Goal: Task Accomplishment & Management: Manage account settings

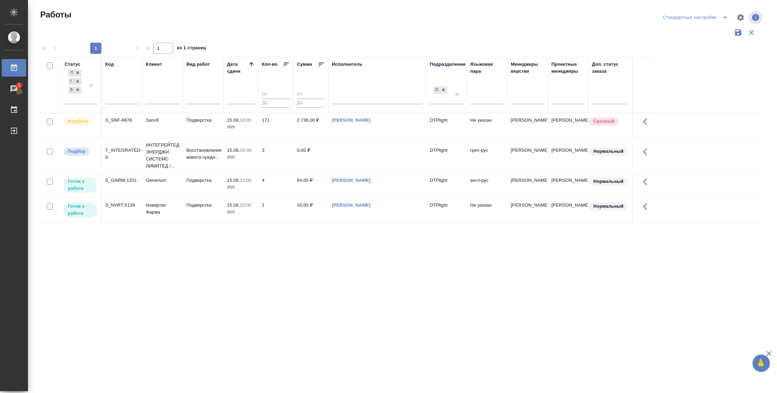
click at [371, 288] on div "Статус Подбор Готов к работе В работе Код Клиент Вид работ Дата сдачи Кол-во Су…" at bounding box center [400, 183] width 725 height 252
click at [87, 208] on p "Готов к работе" at bounding box center [80, 210] width 25 height 14
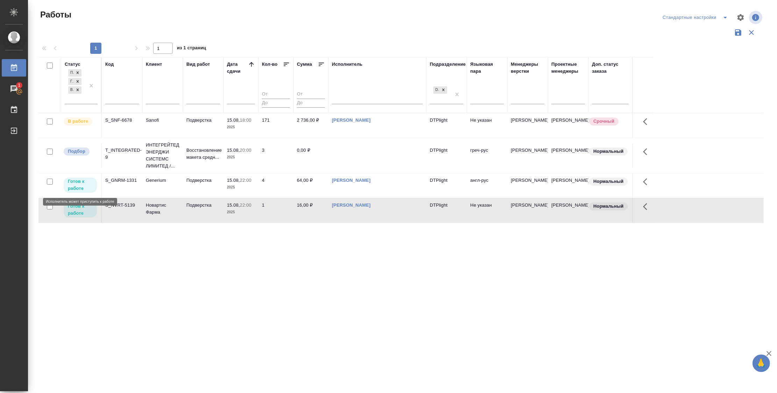
click at [85, 185] on p "Готов к работе" at bounding box center [80, 185] width 25 height 14
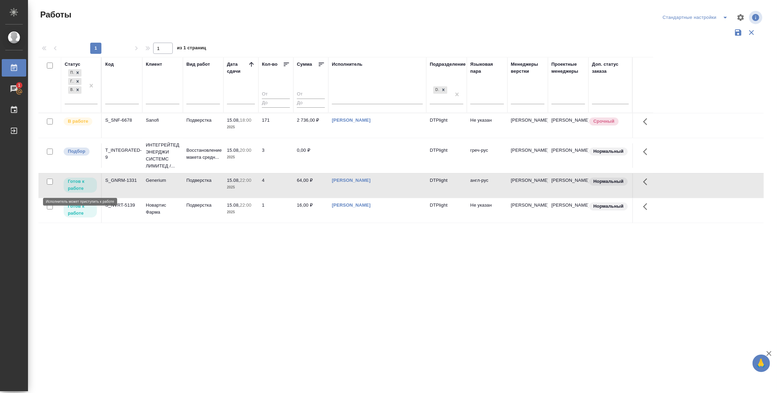
click at [85, 185] on p "Готов к работе" at bounding box center [80, 185] width 25 height 14
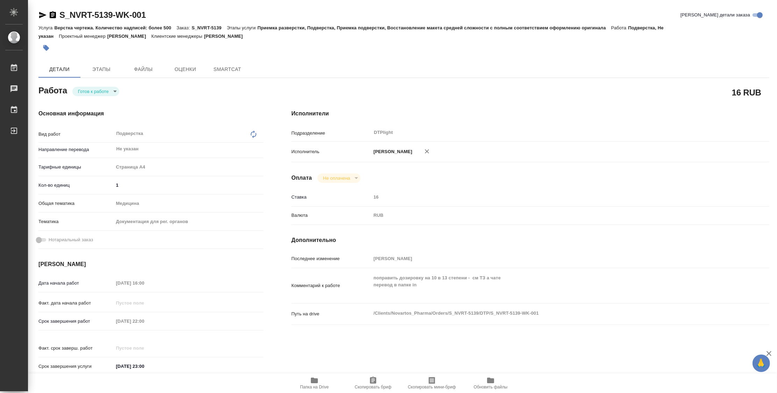
type textarea "x"
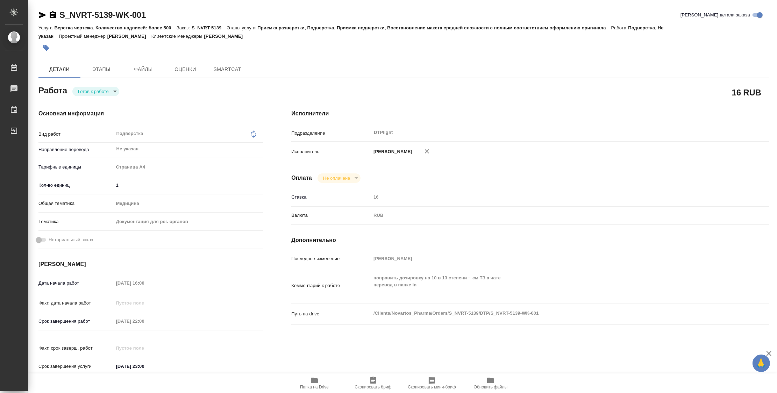
type textarea "x"
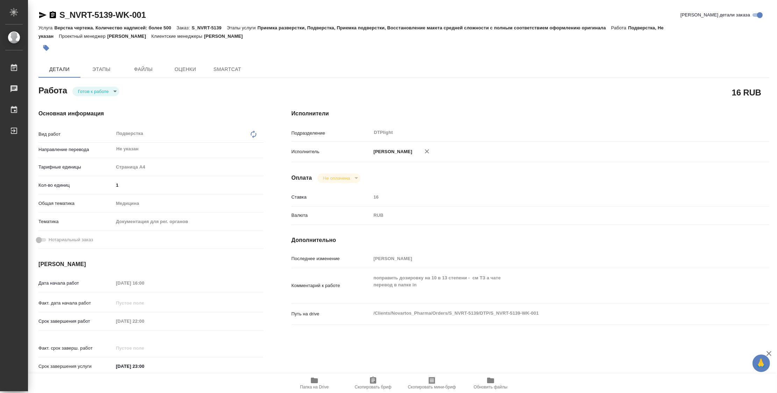
type textarea "x"
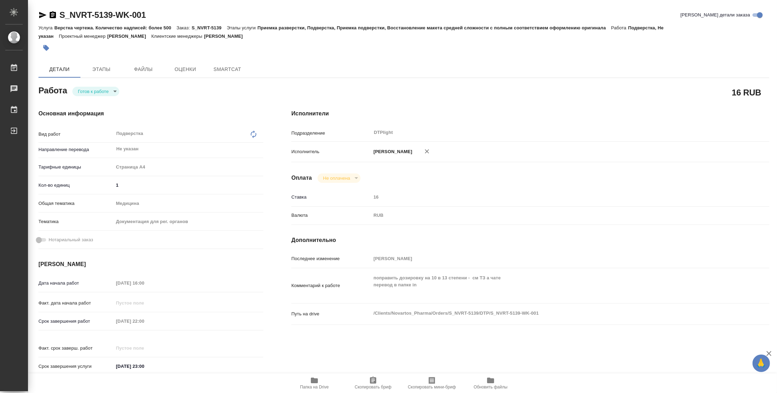
type textarea "x"
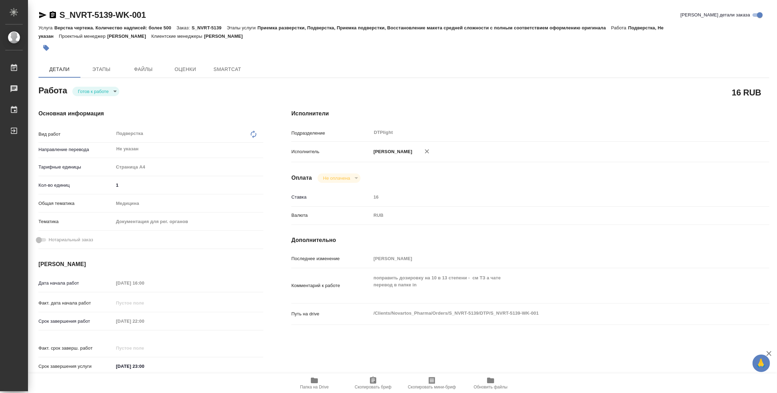
type textarea "x"
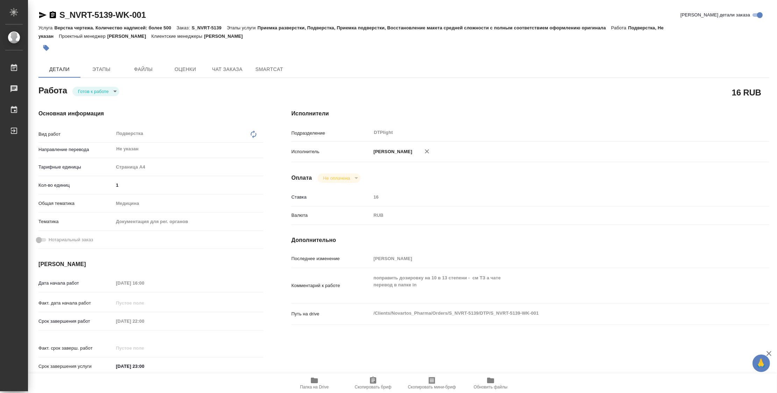
type textarea "x"
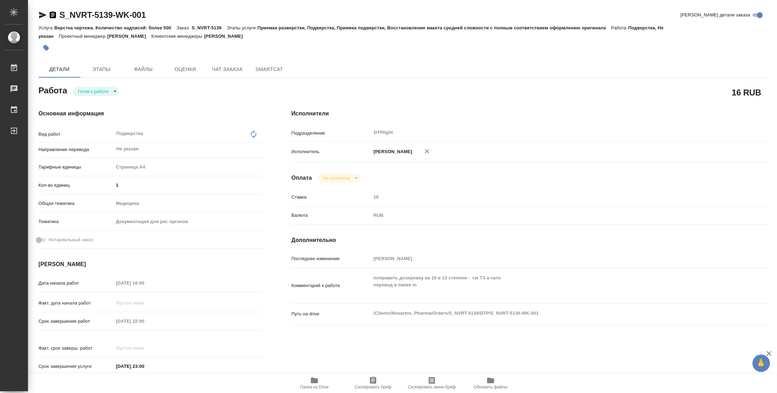
type textarea "x"
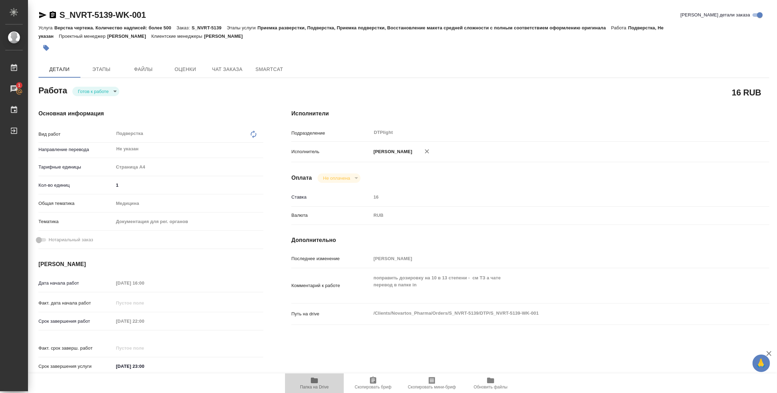
click at [313, 380] on icon "button" at bounding box center [314, 380] width 7 height 6
drag, startPoint x: 158, startPoint y: 16, endPoint x: 51, endPoint y: 13, distance: 106.3
click at [51, 13] on div "S_NVRT-5139-WK-001 Кратко детали заказа" at bounding box center [403, 14] width 730 height 11
copy link "S_NVRT-5139-WK-001"
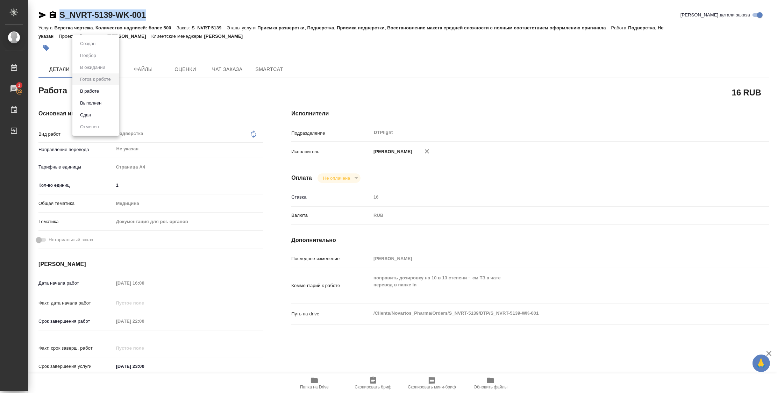
click at [108, 89] on body "🙏 .cls-1 fill:#fff; AWATERA Zubakova Viktoriya Работы 1 Чаты График Выйти S_NVR…" at bounding box center [388, 196] width 777 height 393
click at [106, 91] on li "В работе" at bounding box center [95, 91] width 47 height 12
type textarea "x"
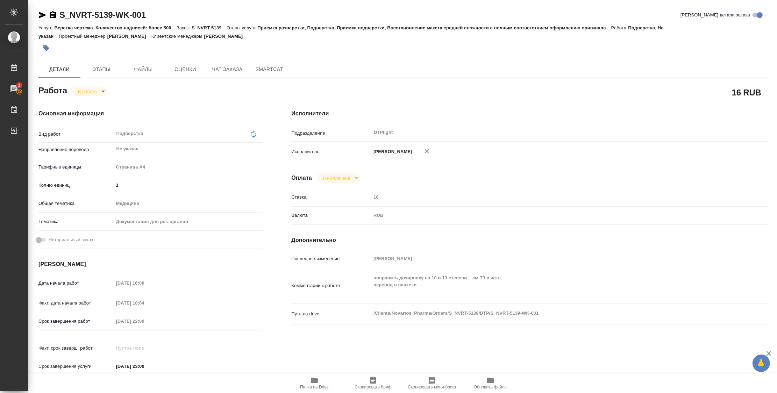
type textarea "x"
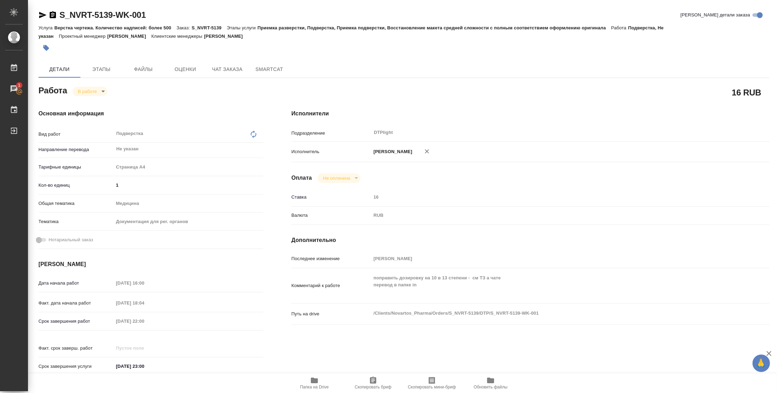
type textarea "x"
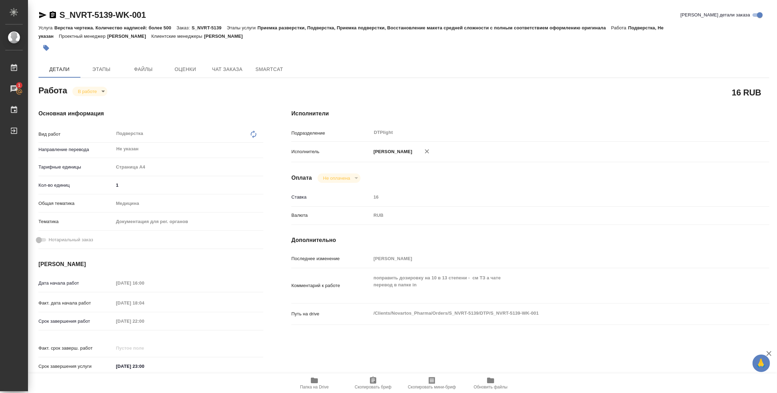
type textarea "x"
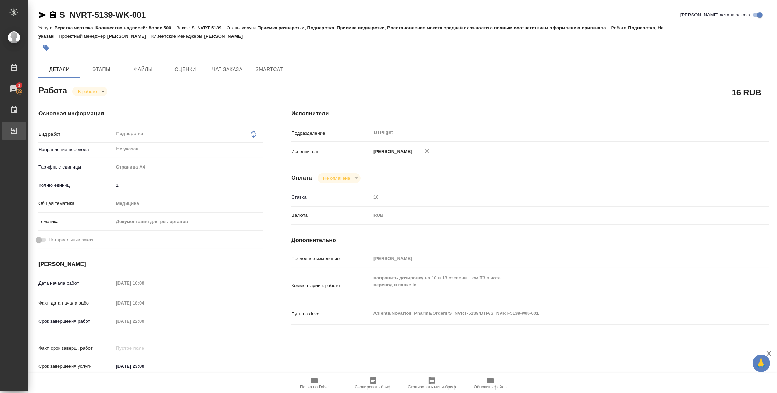
type textarea "x"
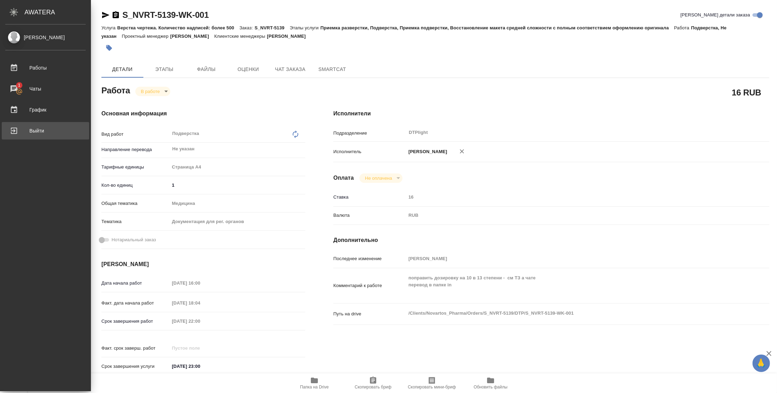
type textarea "x"
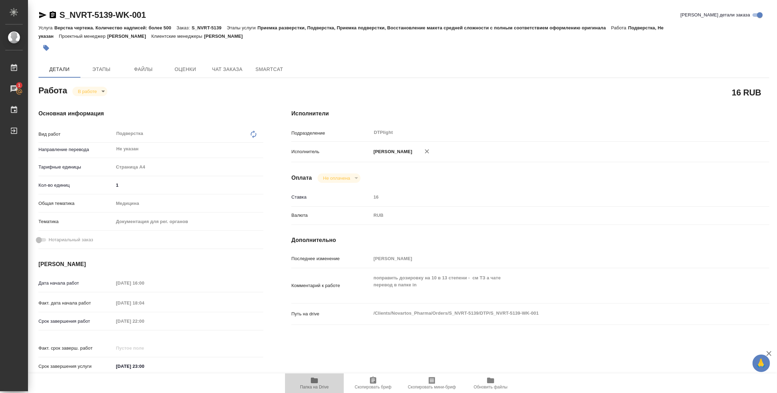
click at [310, 382] on icon "button" at bounding box center [314, 380] width 8 height 8
click at [88, 84] on div "Работа В работе inProgress" at bounding box center [150, 90] width 225 height 13
click at [93, 89] on body "🙏 .cls-1 fill:#fff; AWATERA Zubakova Viktoriya Работы 1 Чаты График Выйти S_NVR…" at bounding box center [388, 196] width 777 height 393
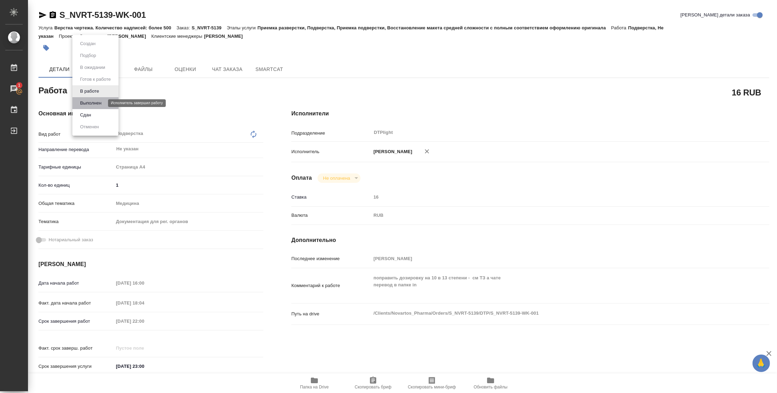
click at [94, 103] on button "Выполнен" at bounding box center [91, 103] width 26 height 8
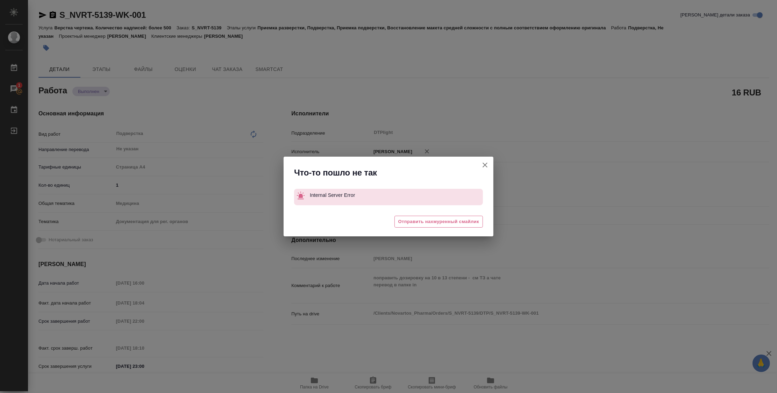
type textarea "x"
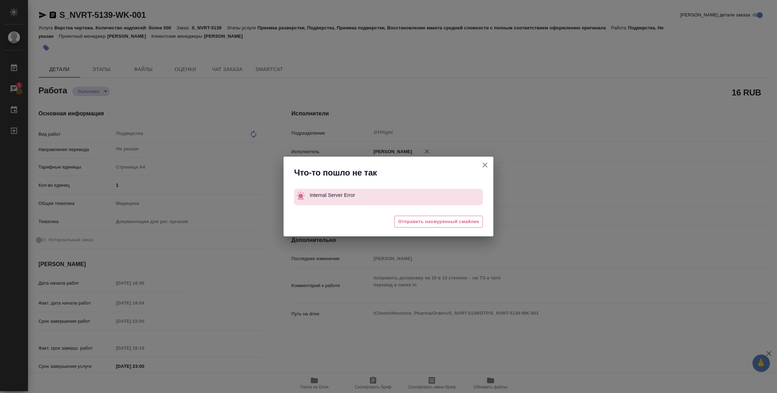
type textarea "x"
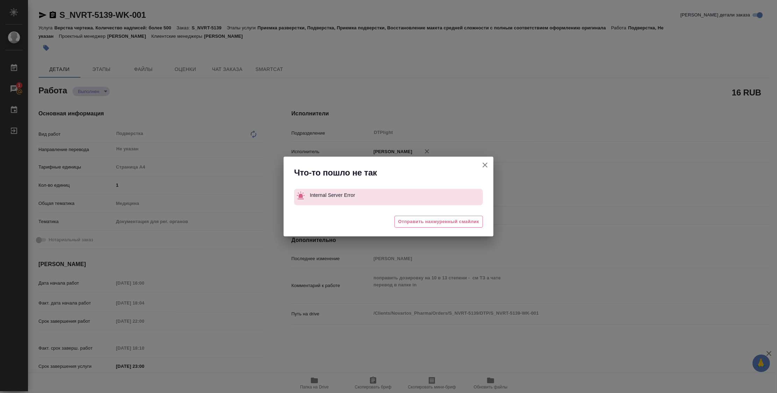
type textarea "x"
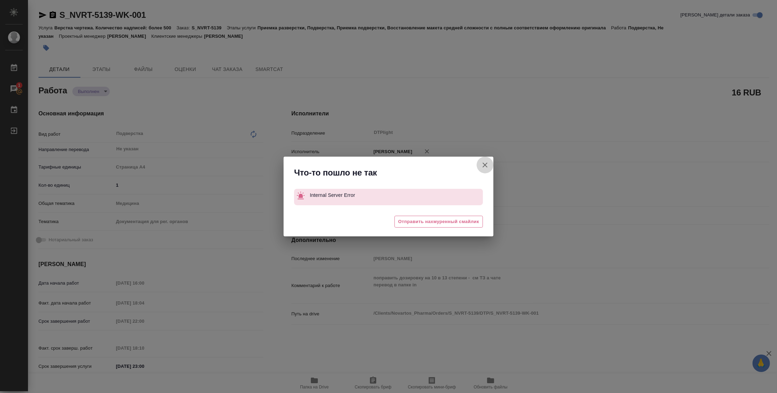
click at [485, 166] on icon "button" at bounding box center [484, 164] width 5 height 5
type textarea "x"
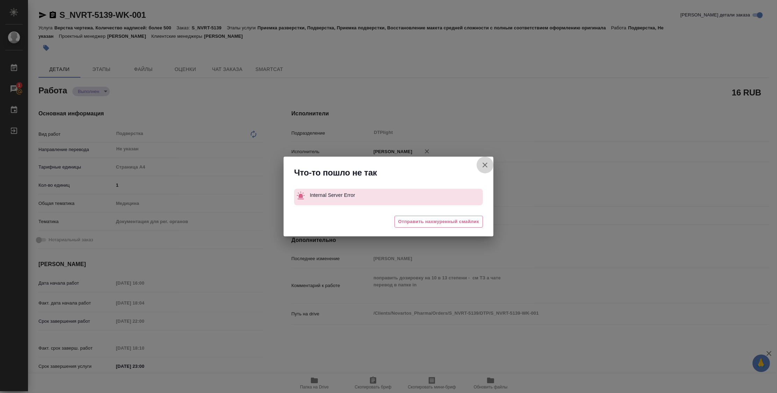
type textarea "x"
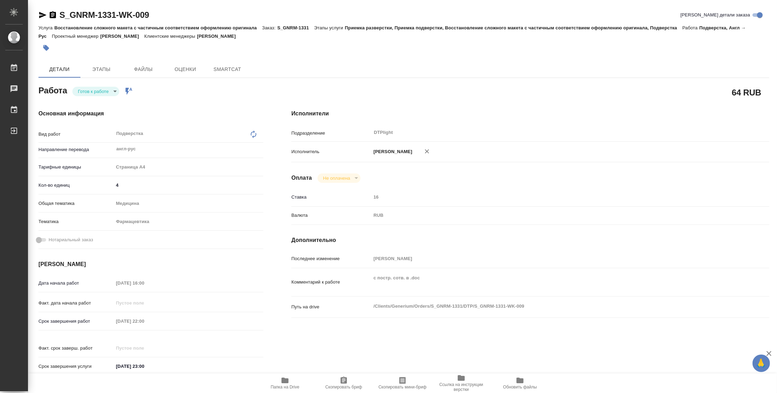
type textarea "x"
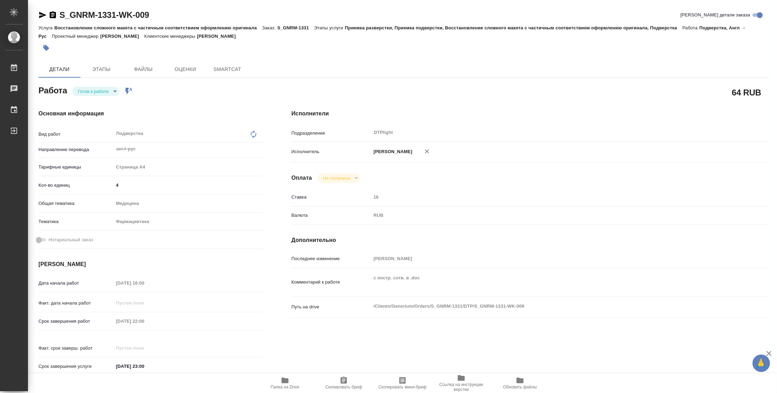
type textarea "x"
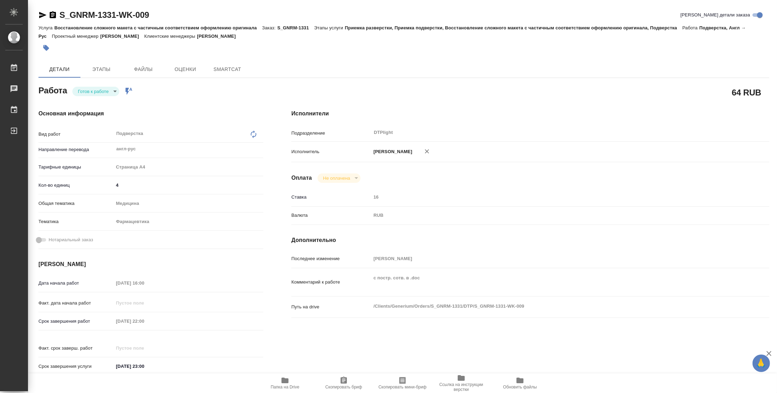
type textarea "x"
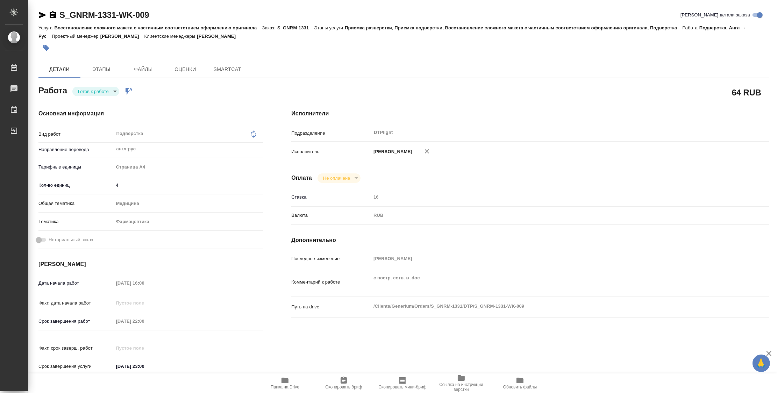
type textarea "x"
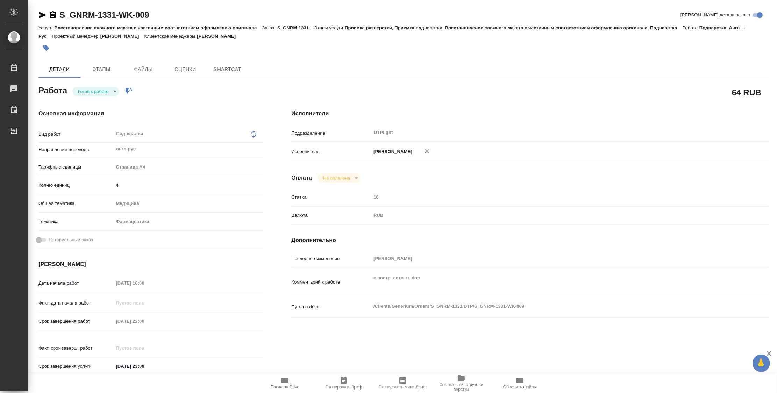
type textarea "x"
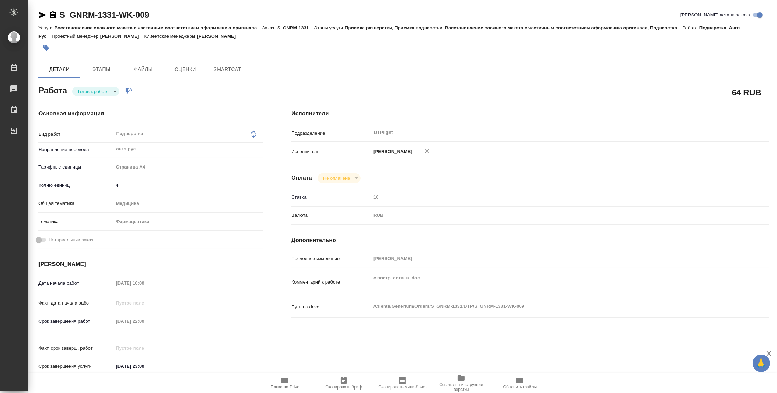
type textarea "x"
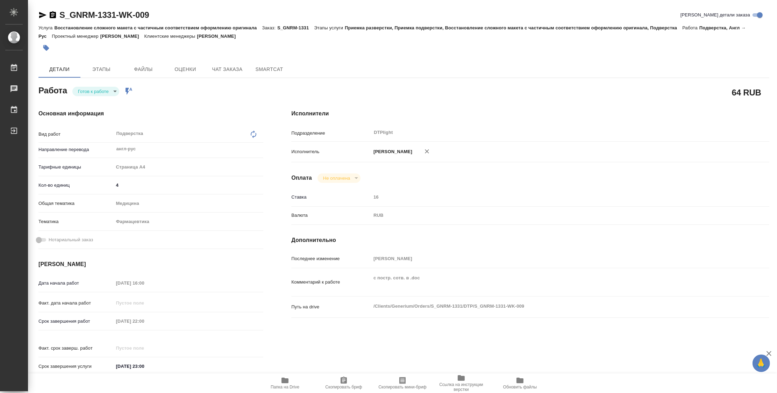
type textarea "x"
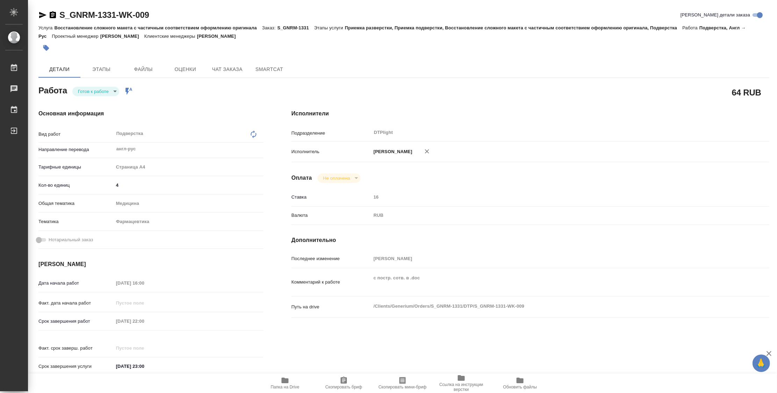
type textarea "x"
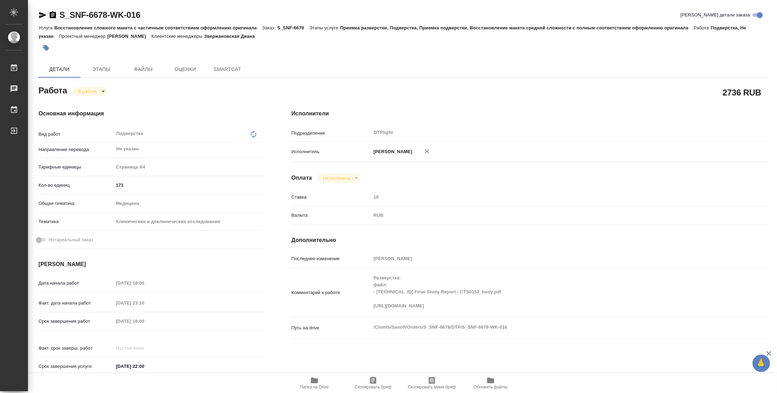
type textarea "x"
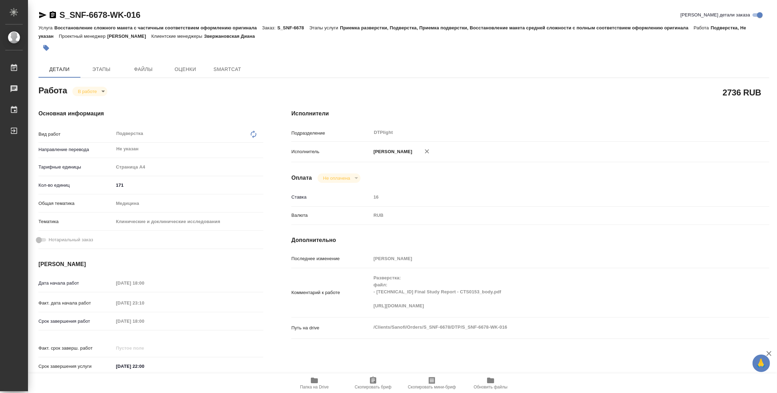
type textarea "x"
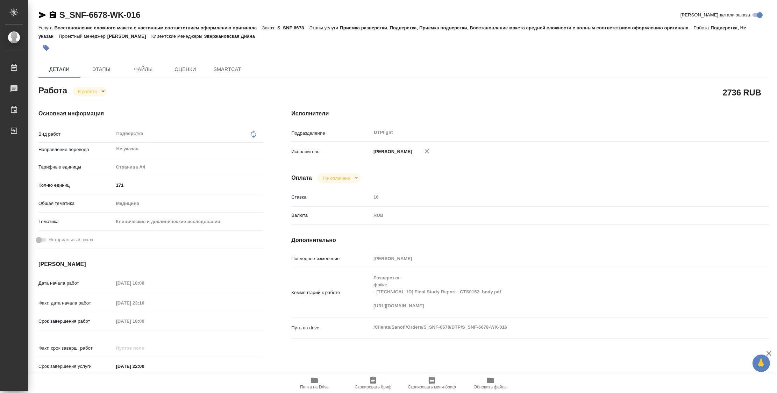
type textarea "x"
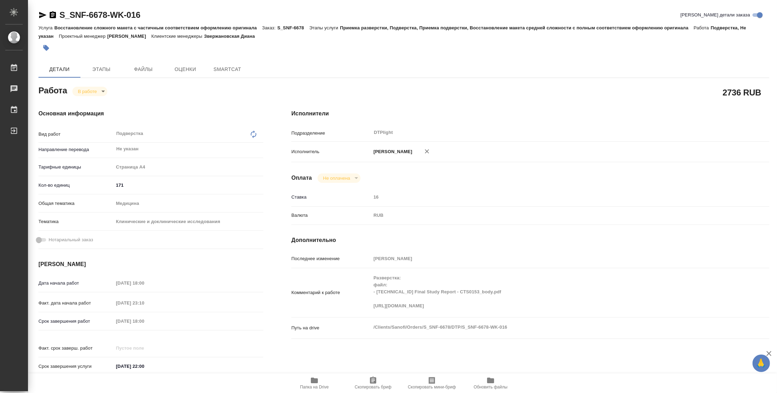
type textarea "x"
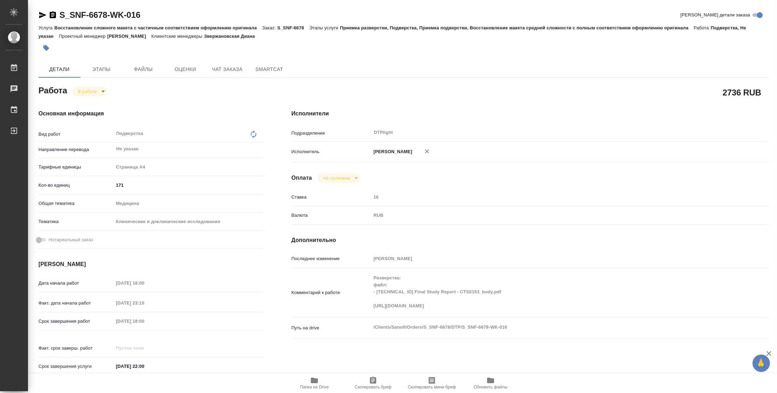
type textarea "x"
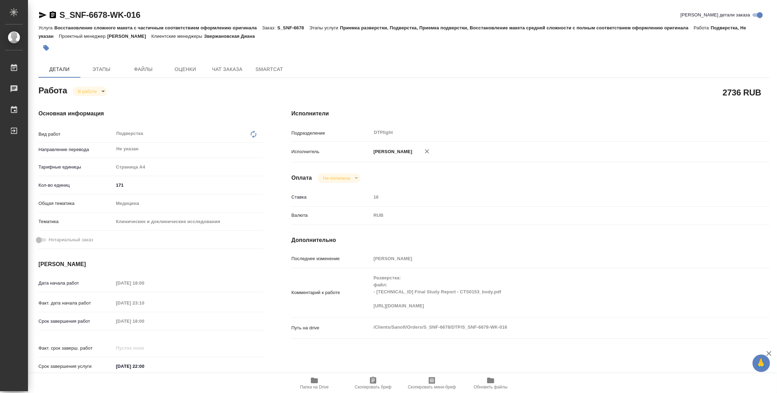
type textarea "x"
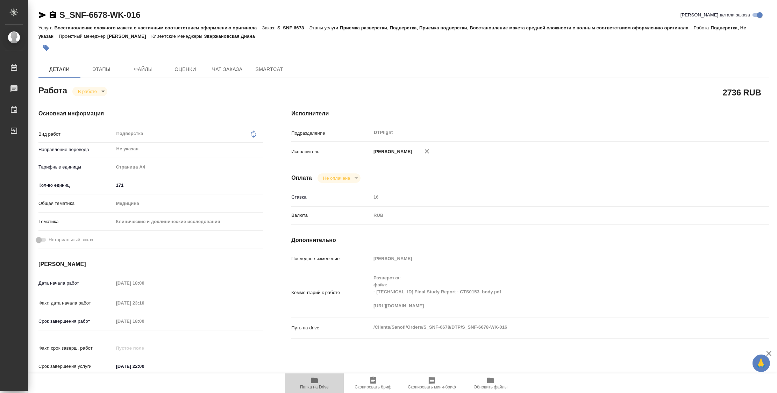
click at [313, 380] on icon "button" at bounding box center [314, 380] width 7 height 6
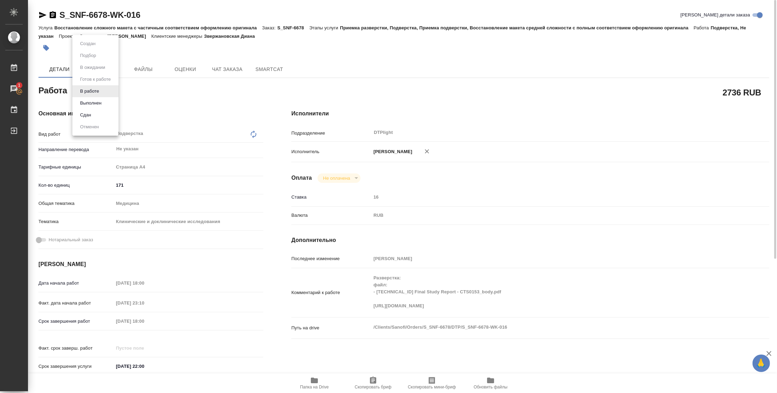
click at [86, 89] on body "🙏 .cls-1 fill:#fff; AWATERA Zubakova Viktoriya Работы 1 Чаты График Выйти S_SNF…" at bounding box center [388, 196] width 777 height 393
click at [97, 103] on button "Выполнен" at bounding box center [91, 103] width 26 height 8
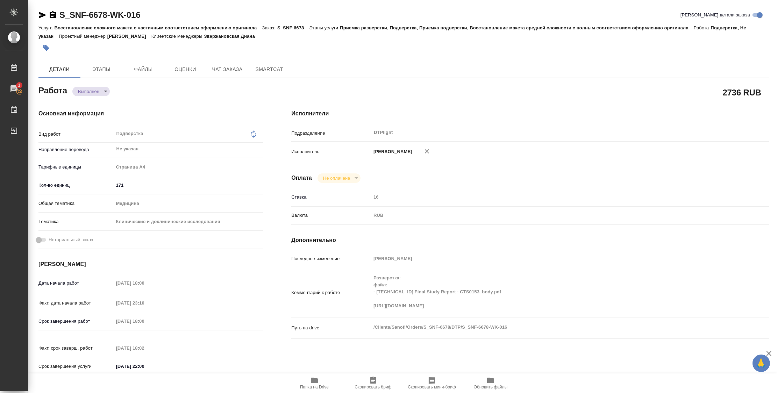
type textarea "x"
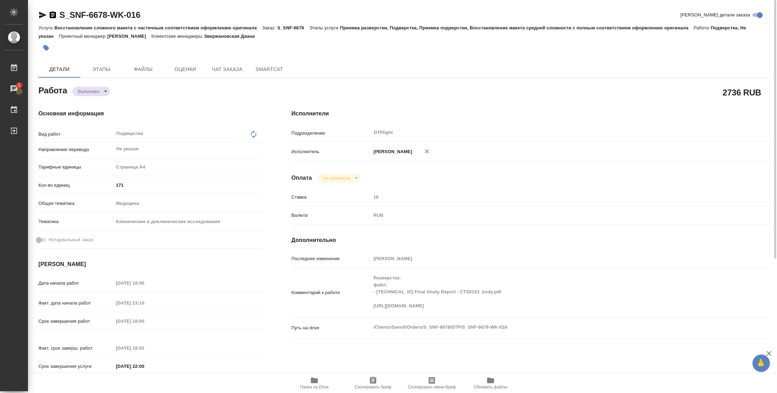
type textarea "x"
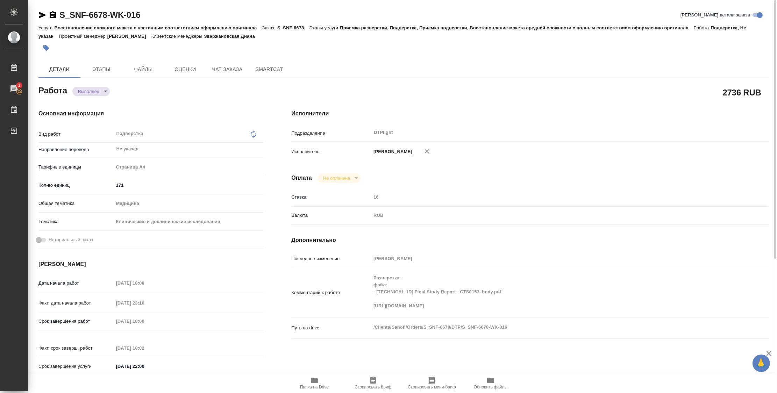
type textarea "x"
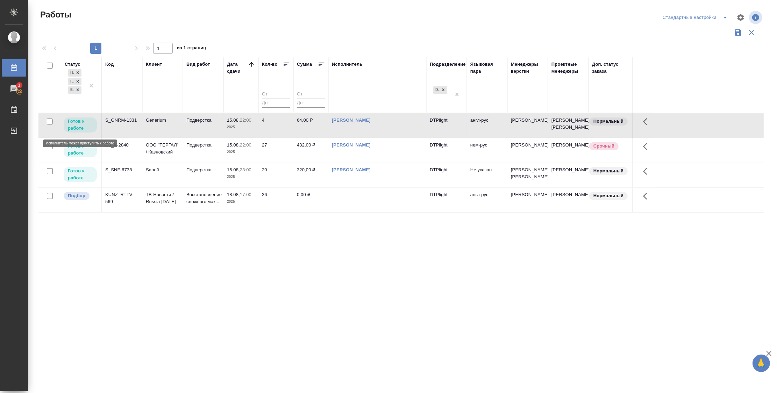
click at [76, 124] on p "Готов к работе" at bounding box center [80, 125] width 25 height 14
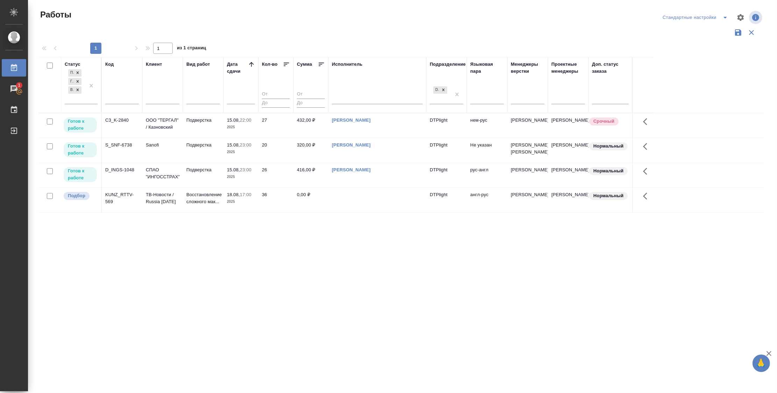
click at [84, 126] on p "Готов к работе" at bounding box center [80, 125] width 25 height 14
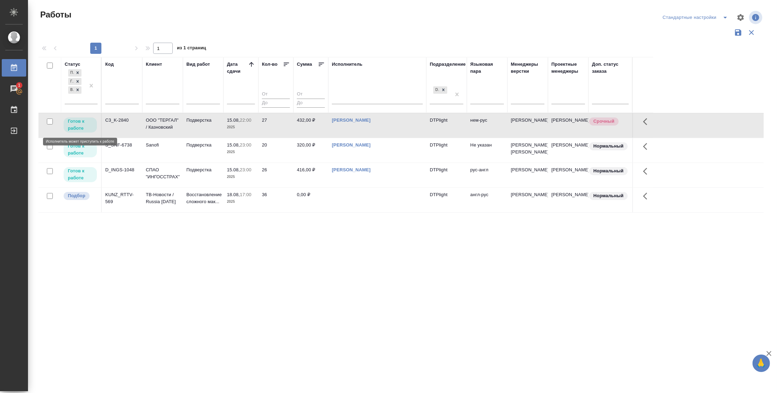
click at [84, 126] on p "Готов к работе" at bounding box center [80, 125] width 25 height 14
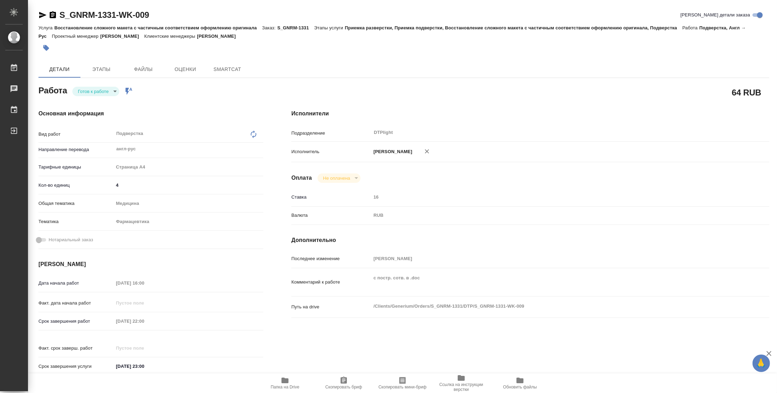
type textarea "x"
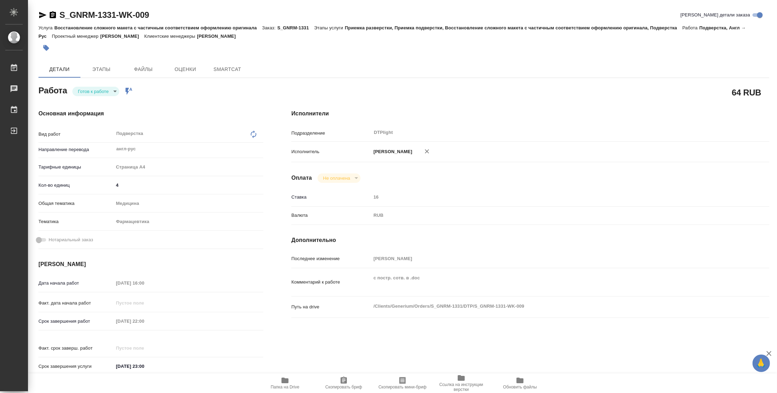
type textarea "x"
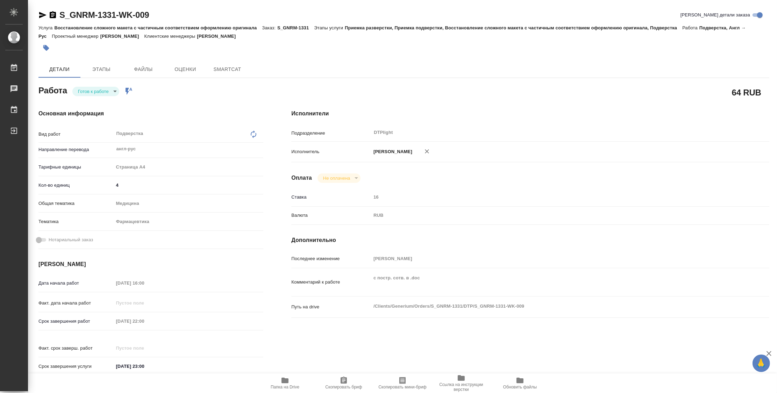
type textarea "x"
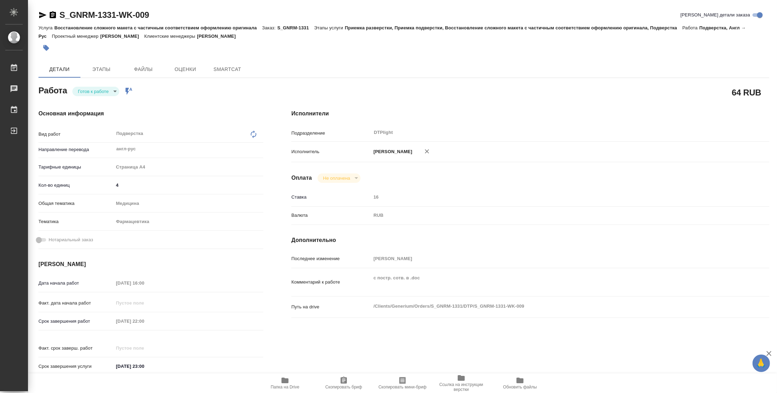
type textarea "x"
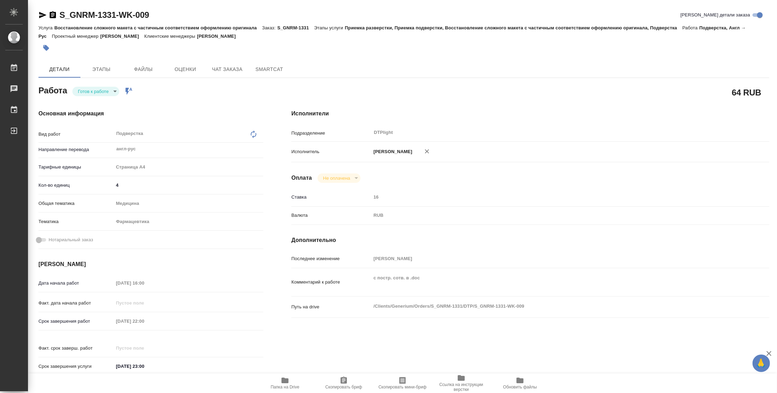
type textarea "x"
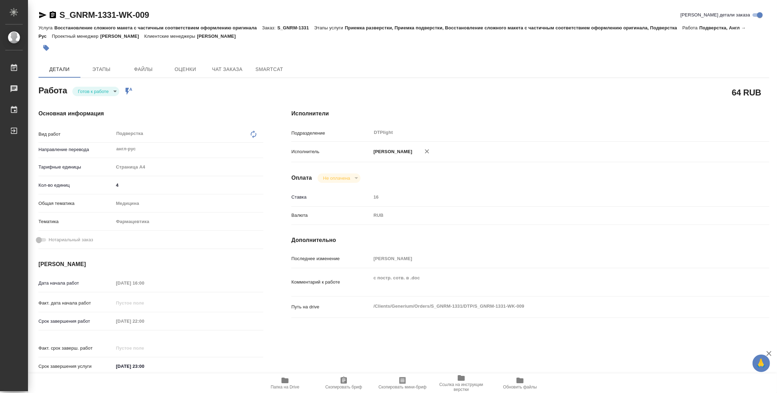
type textarea "x"
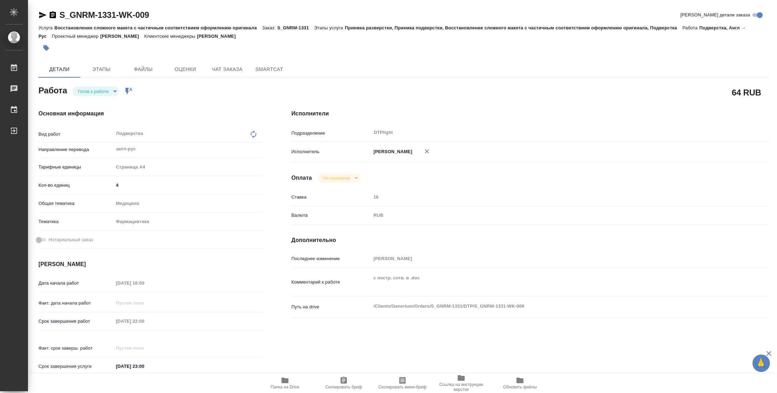
type textarea "x"
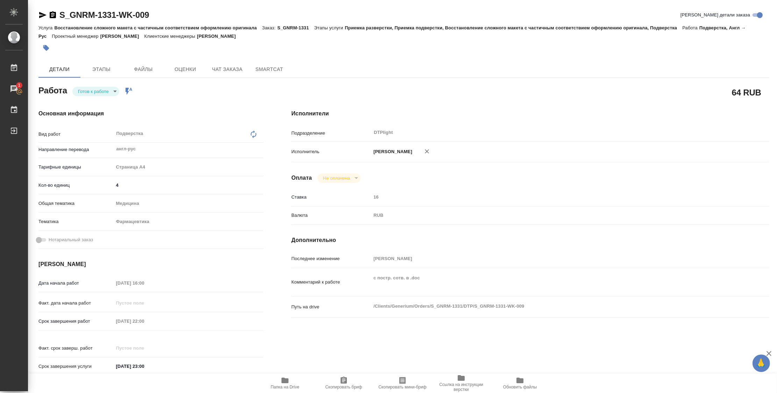
click at [282, 380] on icon "button" at bounding box center [284, 380] width 7 height 6
click at [107, 93] on body "🙏 .cls-1 fill:#fff; AWATERA Zubakova Viktoriya Работы 1 Чаты График Выйти S_GNR…" at bounding box center [388, 196] width 777 height 393
click at [103, 91] on li "В работе" at bounding box center [95, 91] width 47 height 12
type textarea "x"
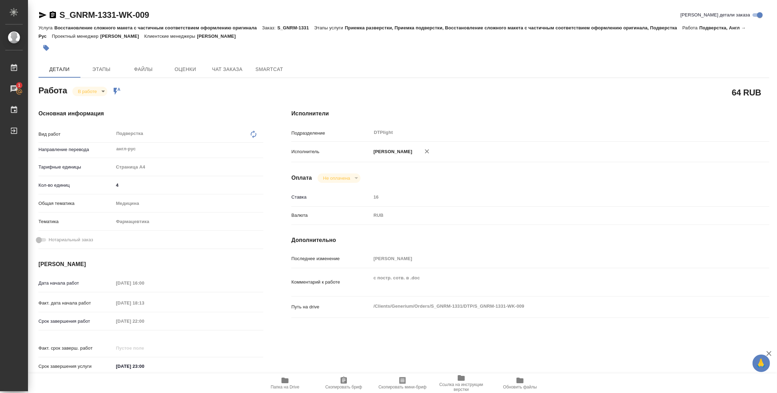
type textarea "x"
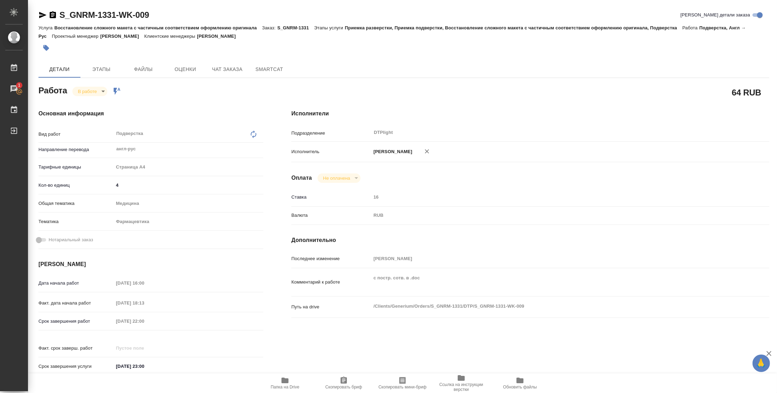
type textarea "x"
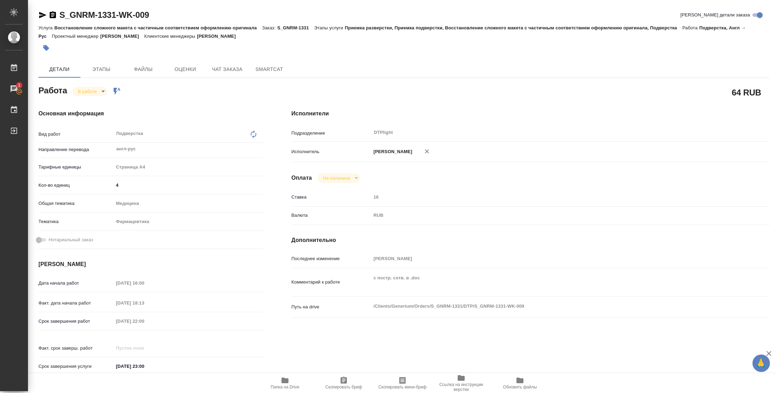
type textarea "x"
click at [284, 382] on icon "button" at bounding box center [284, 380] width 7 height 6
click at [92, 90] on body "🙏 .cls-1 fill:#fff; AWATERA Zubakova Viktoriya Работы 1 Чаты График Выйти S_GNR…" at bounding box center [388, 196] width 777 height 393
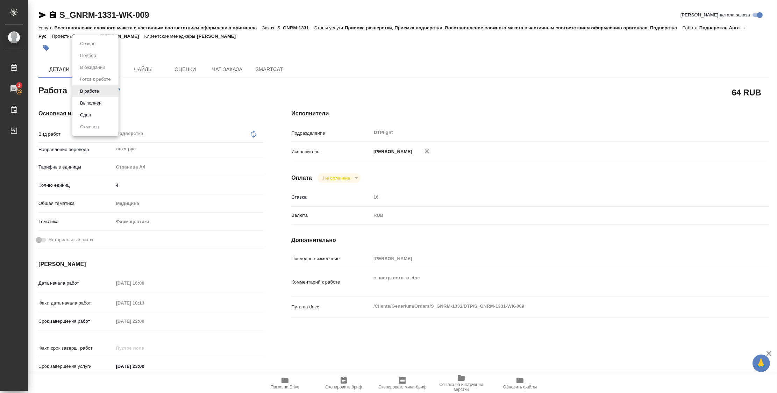
click at [213, 107] on div at bounding box center [388, 196] width 777 height 393
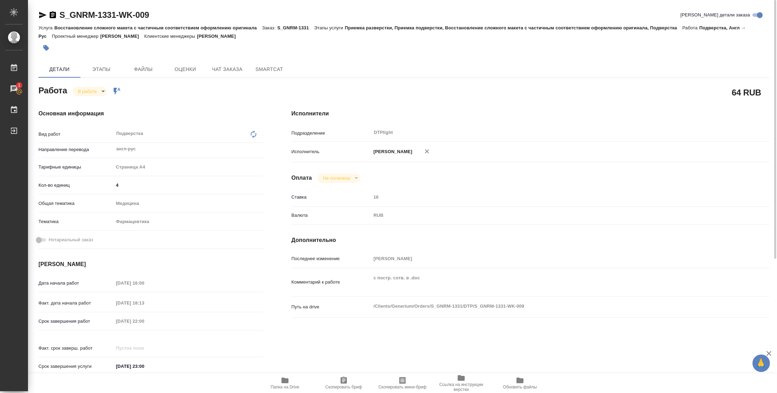
click at [287, 381] on icon "button" at bounding box center [284, 380] width 7 height 6
click at [89, 92] on body "🙏 .cls-1 fill:#fff; AWATERA Zubakova Viktoriya Работы 1 Чаты График Выйти S_GNR…" at bounding box center [388, 196] width 777 height 393
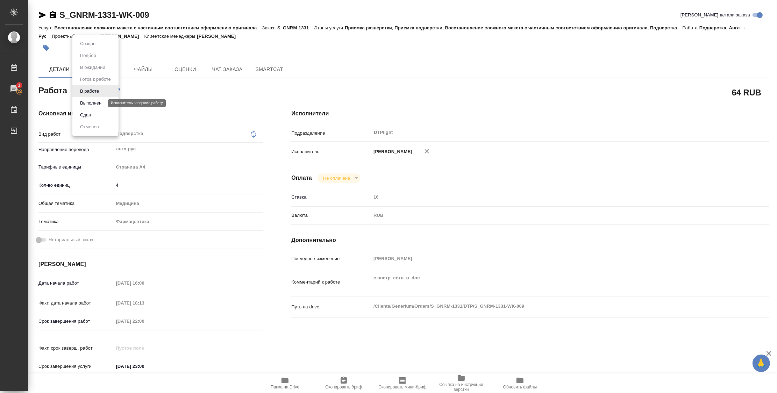
click at [91, 103] on button "Выполнен" at bounding box center [91, 103] width 26 height 8
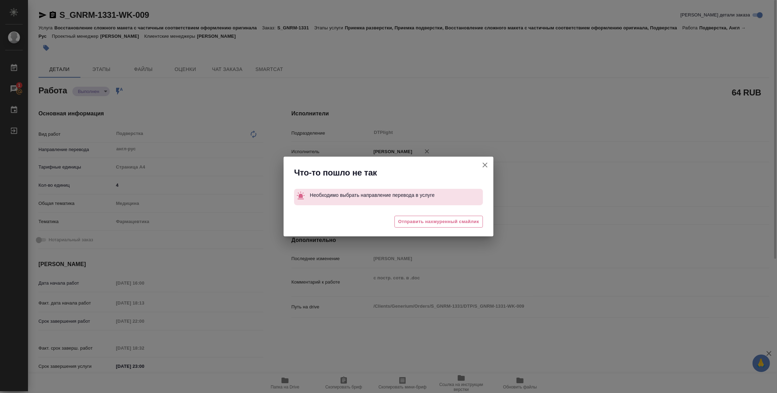
type textarea "x"
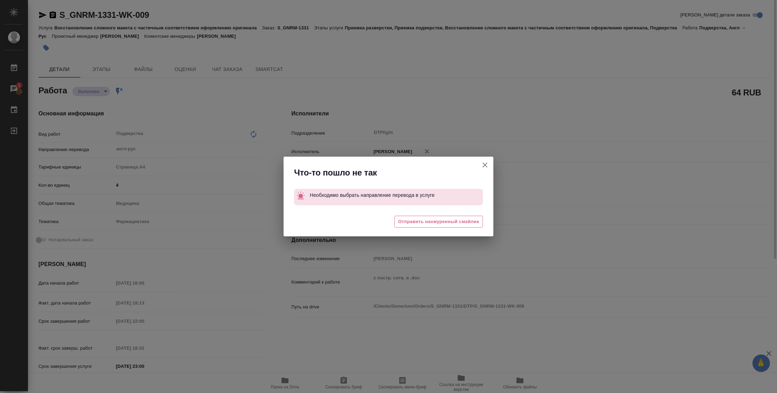
type textarea "x"
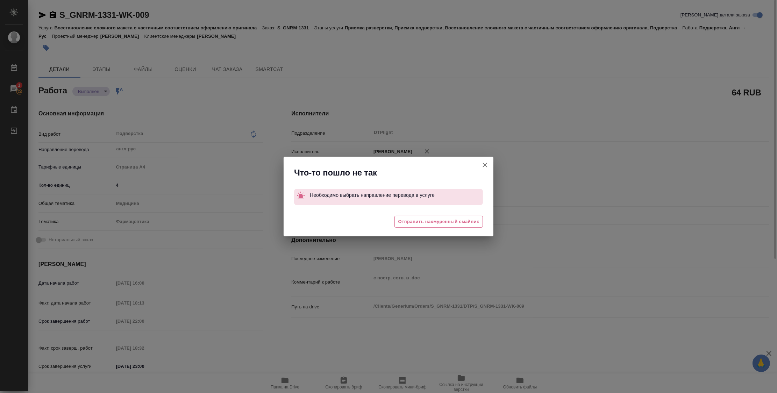
type textarea "x"
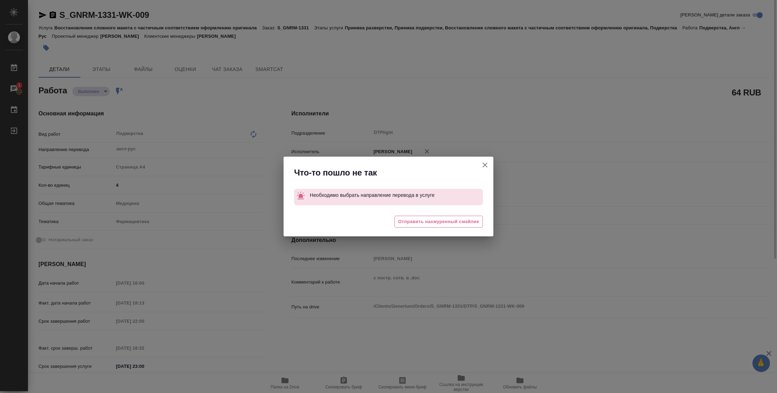
click at [484, 164] on icon "button" at bounding box center [484, 164] width 5 height 5
type textarea "x"
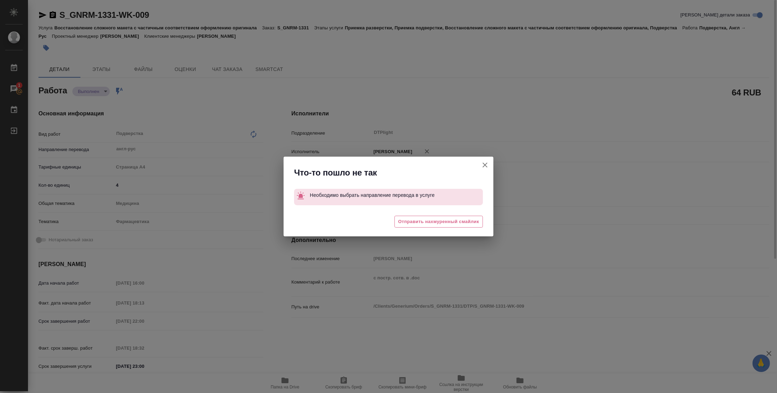
type textarea "x"
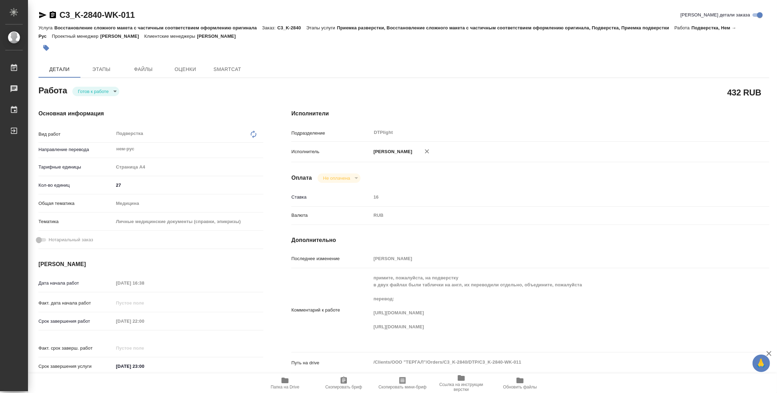
type textarea "x"
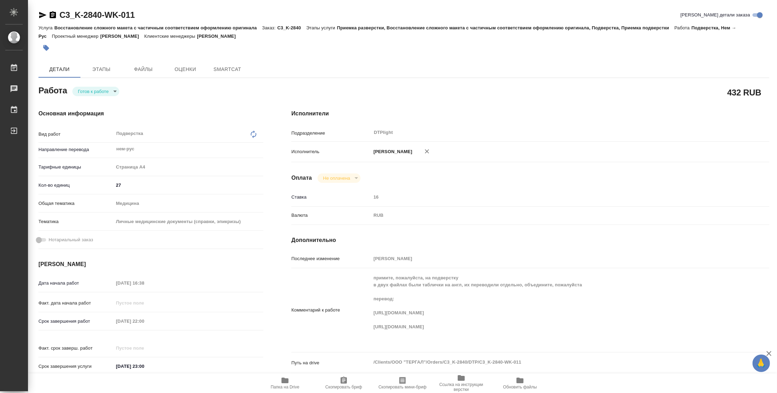
type textarea "x"
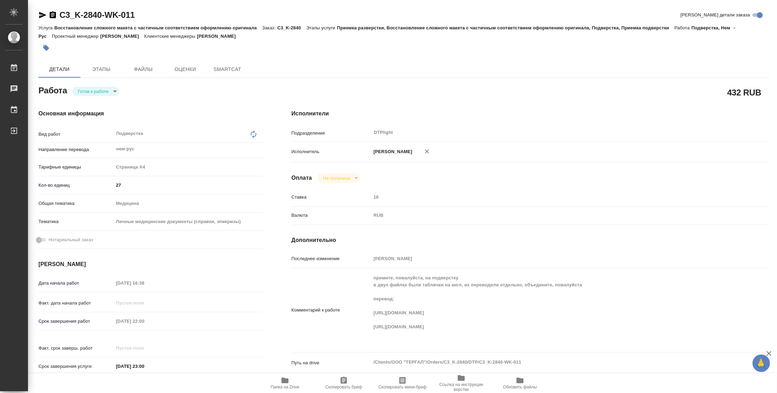
type textarea "x"
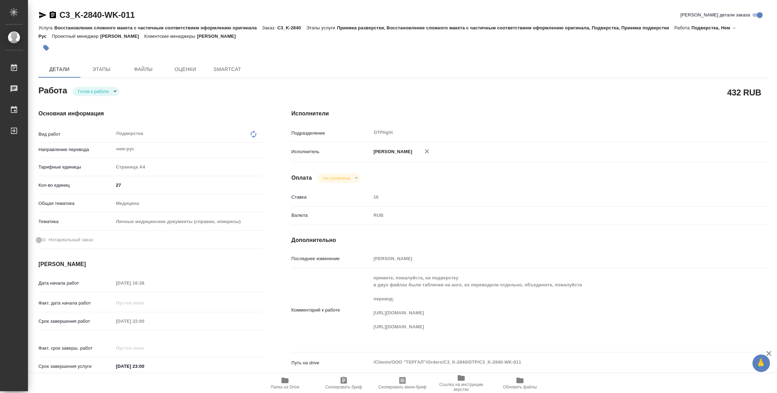
type textarea "x"
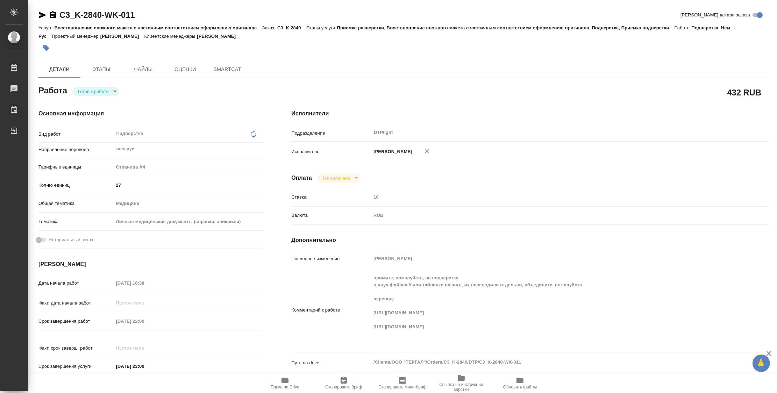
type textarea "x"
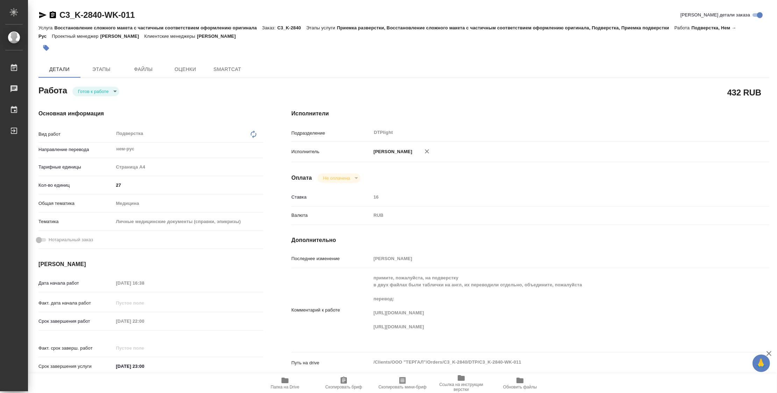
type textarea "x"
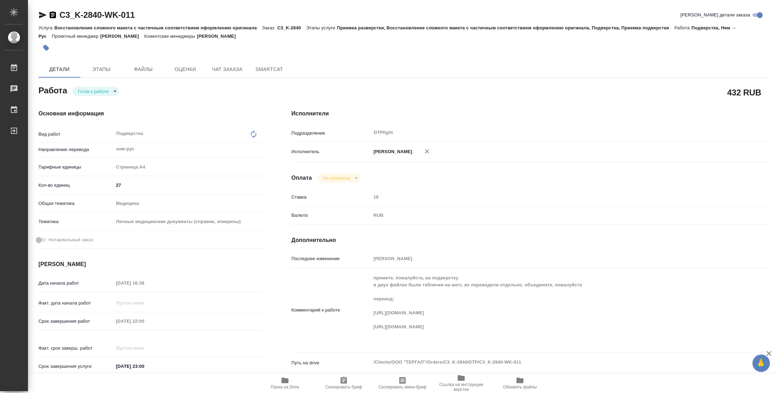
type textarea "x"
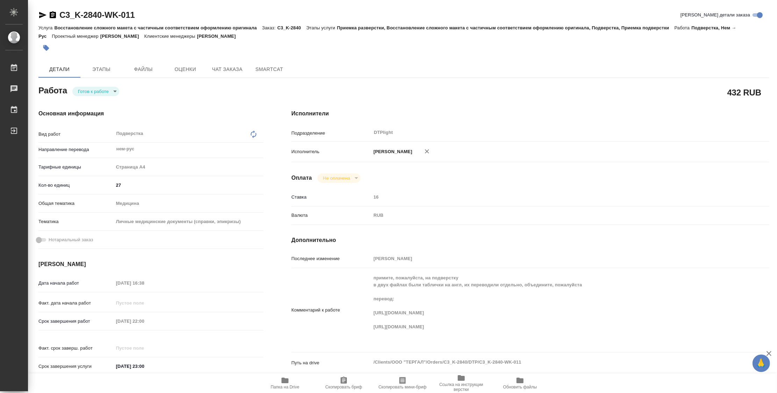
type textarea "x"
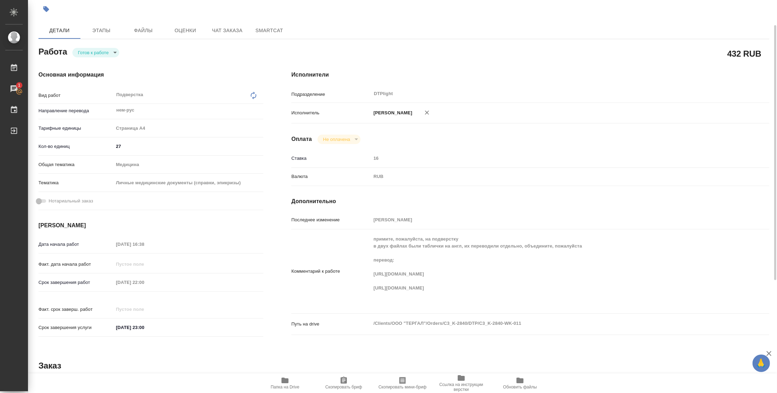
scroll to position [78, 0]
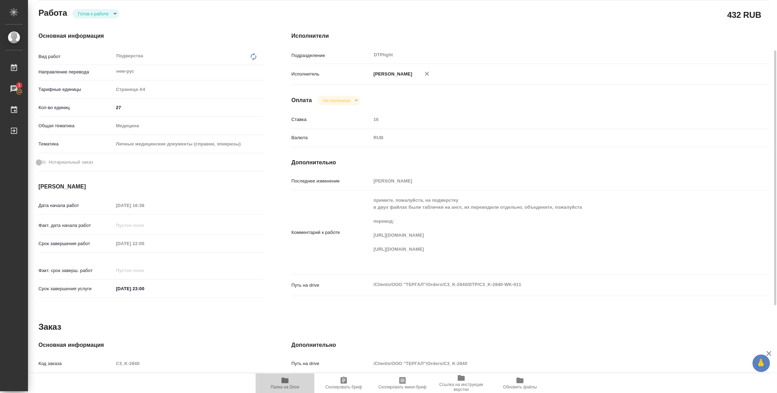
click at [283, 382] on icon "button" at bounding box center [284, 380] width 7 height 6
click at [289, 385] on span "Папка на Drive" at bounding box center [284, 386] width 29 height 5
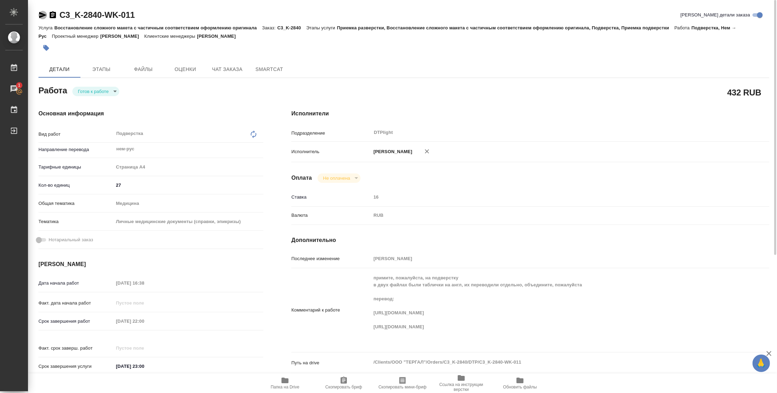
click at [44, 13] on icon "button" at bounding box center [42, 15] width 8 height 8
click at [225, 44] on div at bounding box center [281, 47] width 487 height 15
drag, startPoint x: 149, startPoint y: 14, endPoint x: 62, endPoint y: 15, distance: 87.4
click at [62, 15] on div "C3_K-2840-WK-011 Кратко детали заказа" at bounding box center [403, 14] width 730 height 11
copy link "C3_K-2840-WK-011"
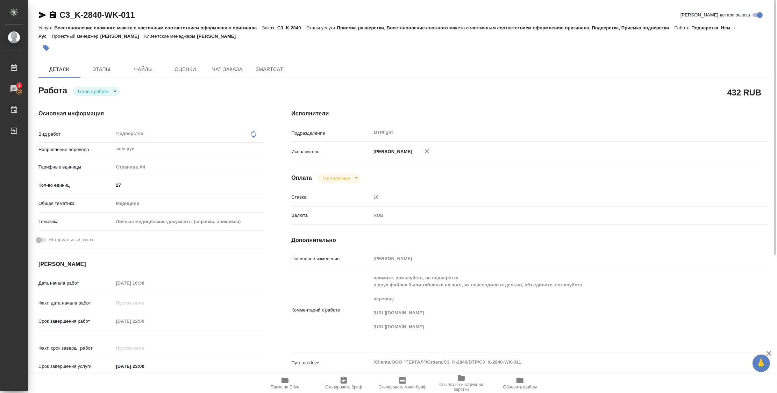
click at [461, 45] on div at bounding box center [281, 47] width 487 height 15
click at [100, 93] on body "🙏 .cls-1 fill:#fff; AWATERA Zubakova Viktoriya Работы 1 Чаты График Выйти C3_K-…" at bounding box center [388, 196] width 777 height 393
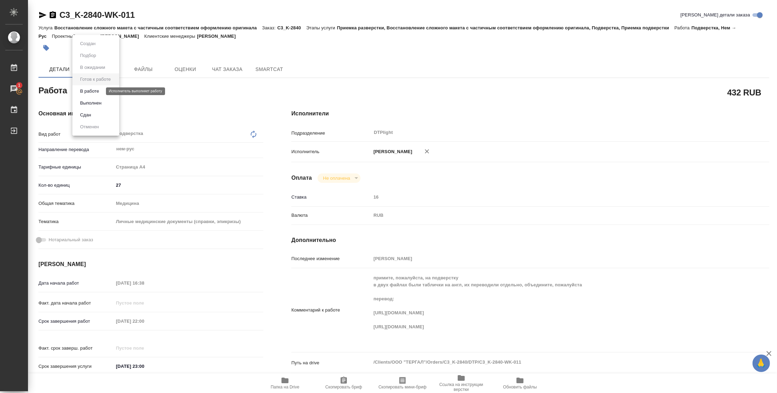
click at [99, 92] on button "В работе" at bounding box center [89, 91] width 23 height 8
type textarea "x"
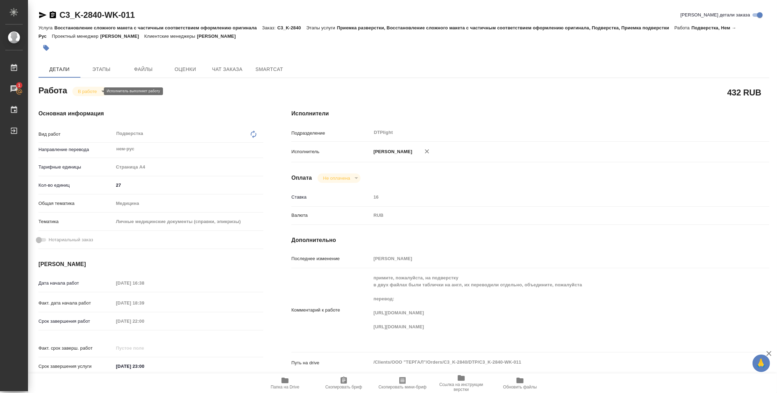
type textarea "x"
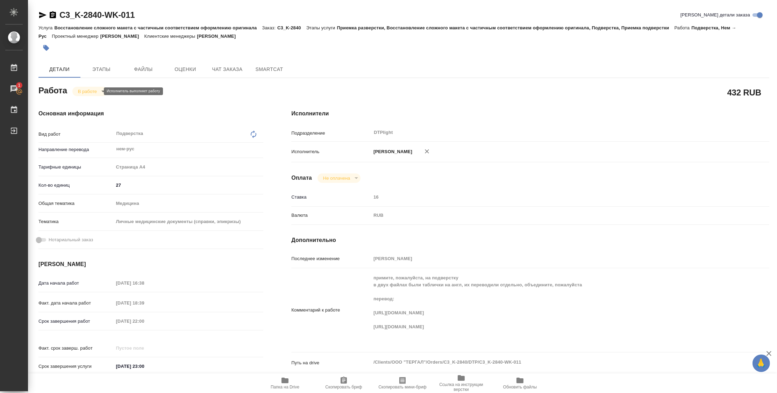
type textarea "x"
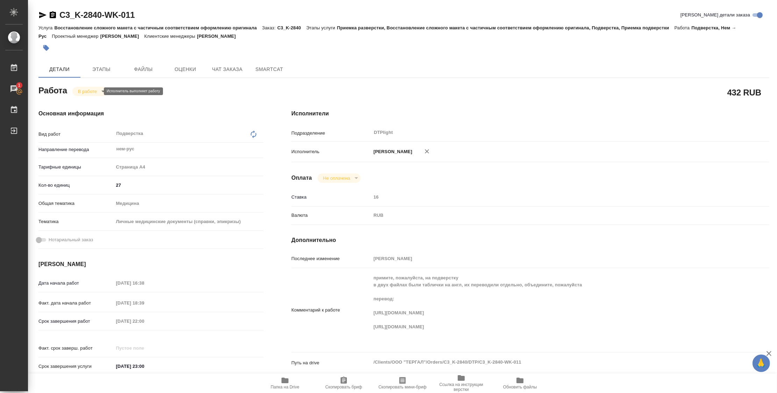
type textarea "x"
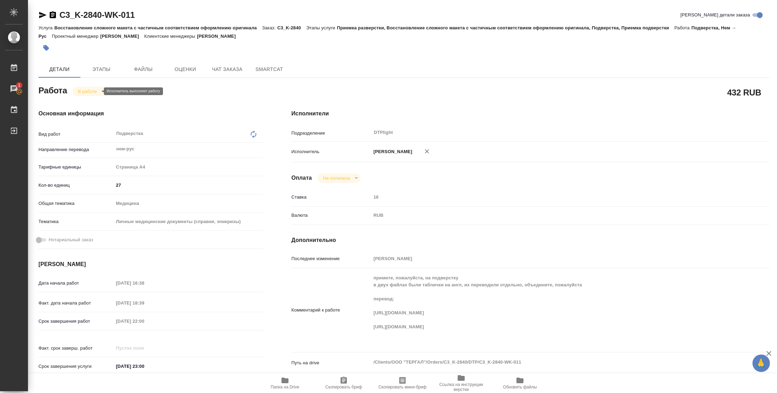
type textarea "x"
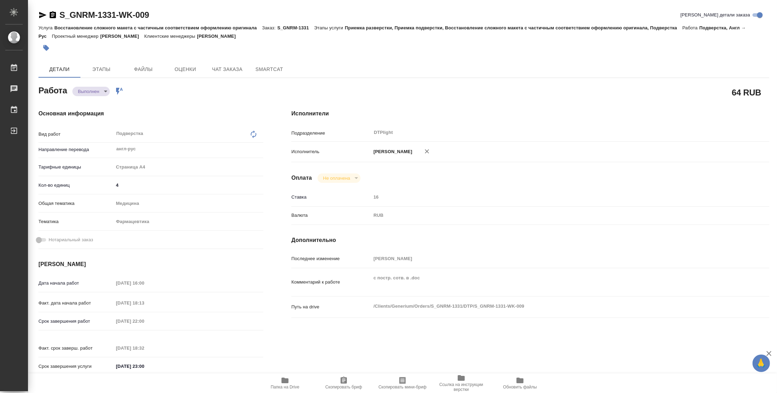
type textarea "x"
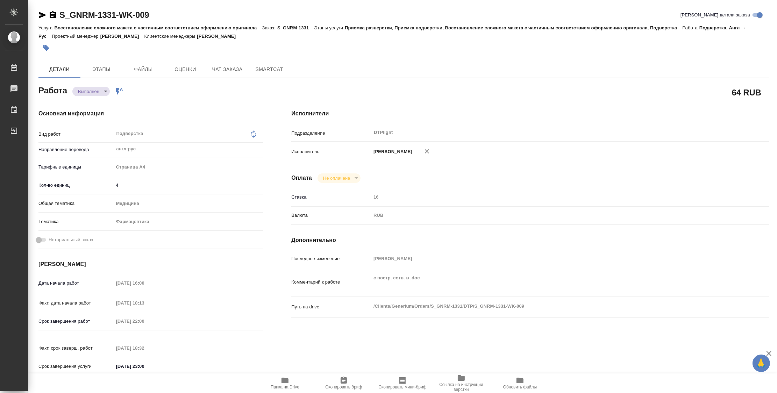
type textarea "x"
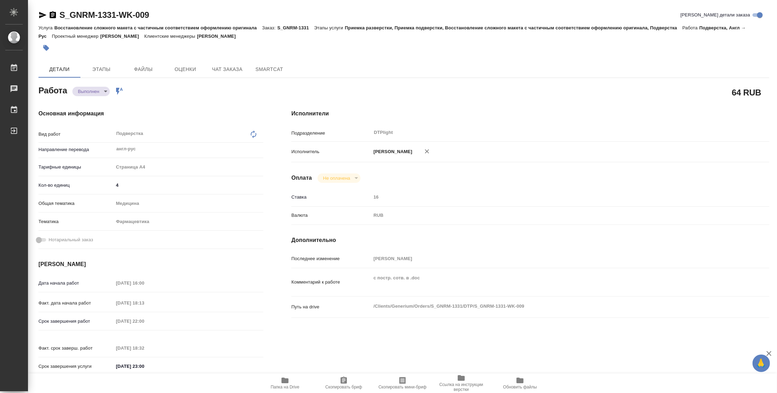
type textarea "x"
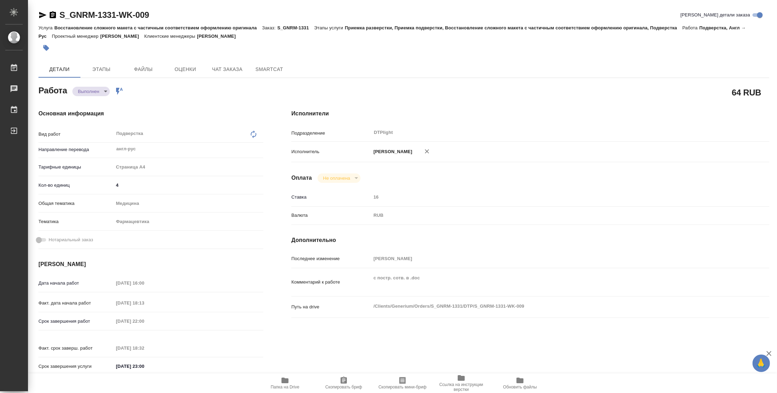
type textarea "x"
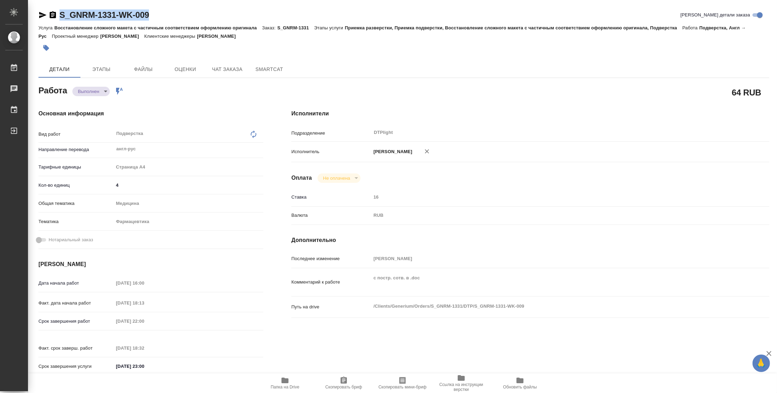
drag, startPoint x: 159, startPoint y: 12, endPoint x: 58, endPoint y: 14, distance: 101.0
click at [58, 14] on div "S_GNRM-1331-WK-009 Кратко детали заказа" at bounding box center [403, 14] width 730 height 11
copy link "S_GNRM-1331-WK-009"
type textarea "x"
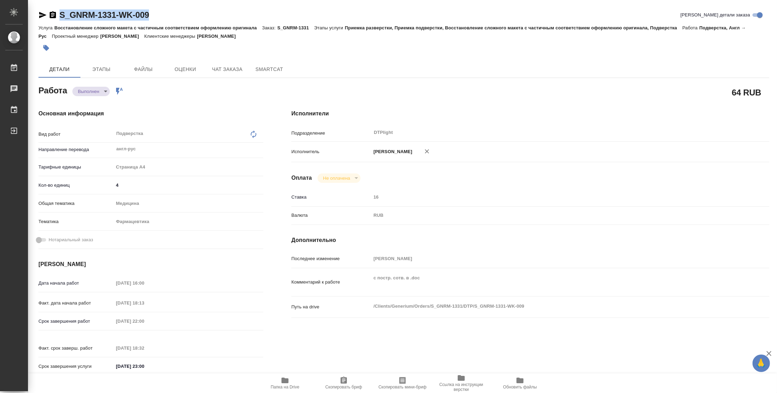
type textarea "x"
